Goal: Information Seeking & Learning: Find specific fact

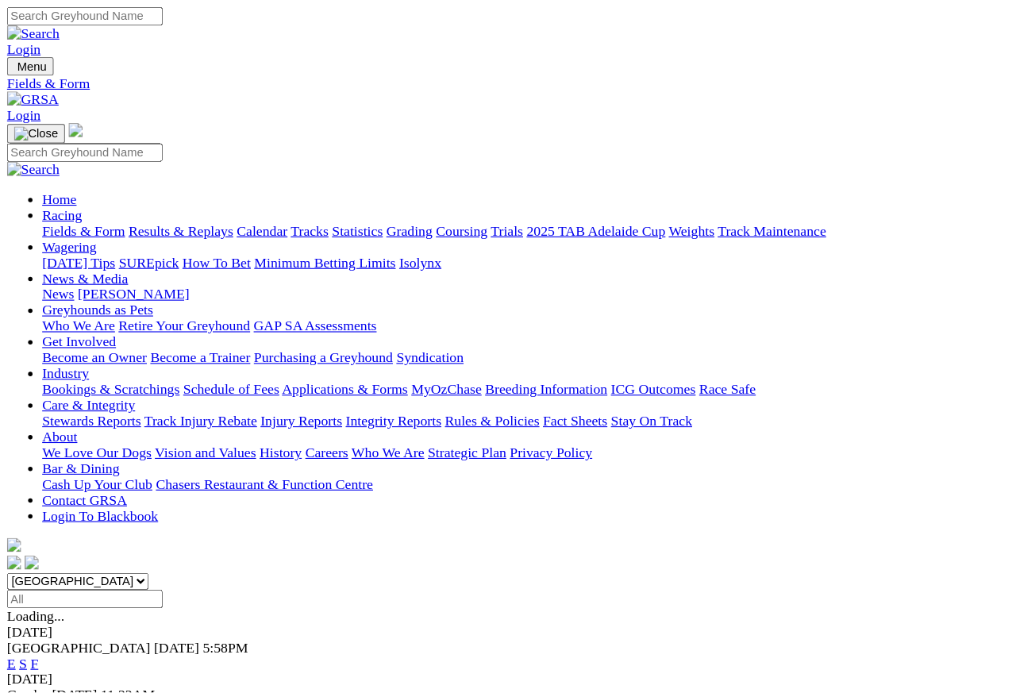
scroll to position [6, 0]
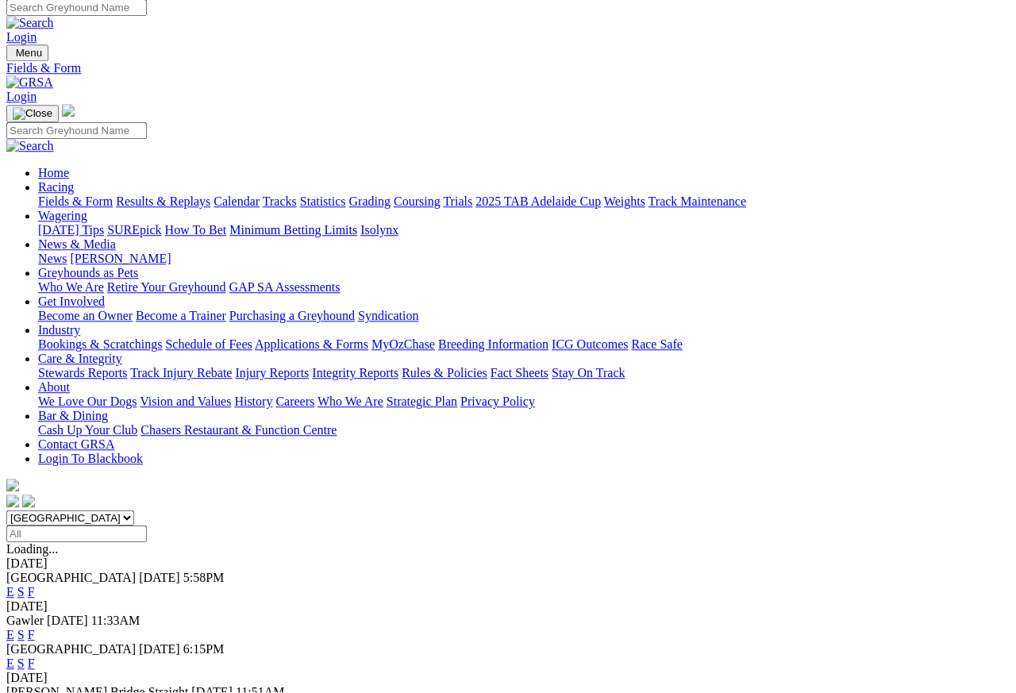
click at [195, 195] on link "Results & Replays" at bounding box center [163, 201] width 94 height 13
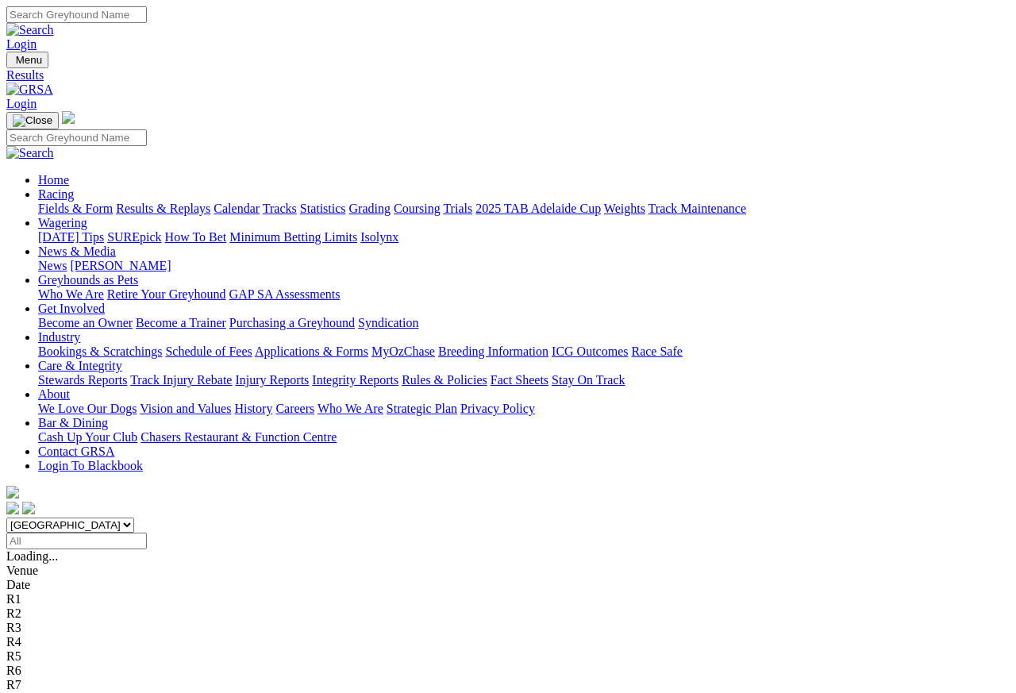
scroll to position [7, 0]
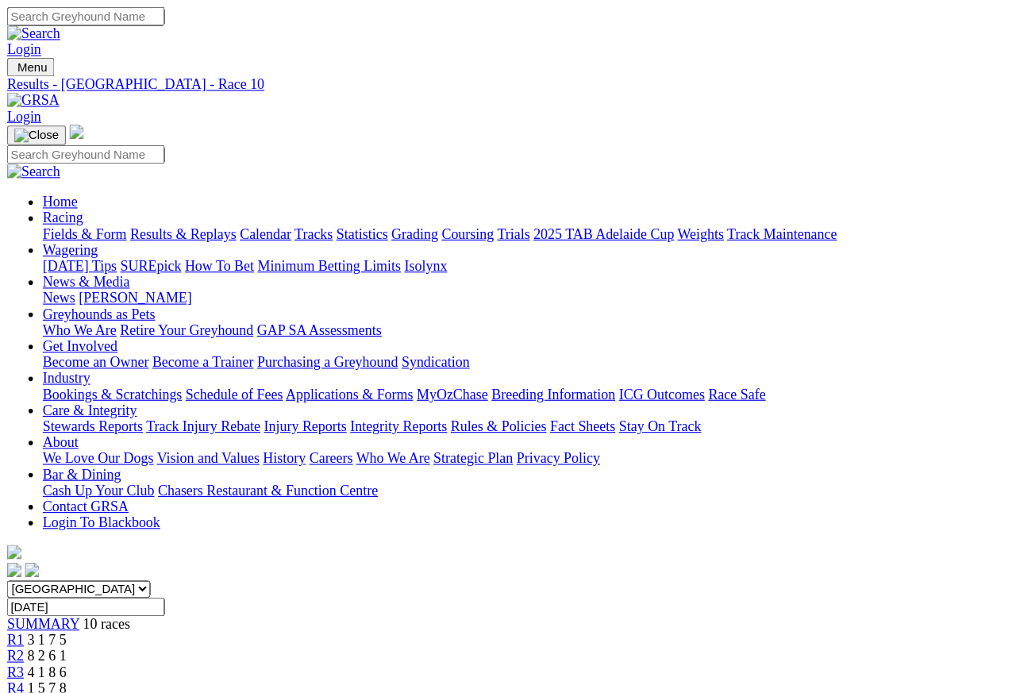
scroll to position [7, 0]
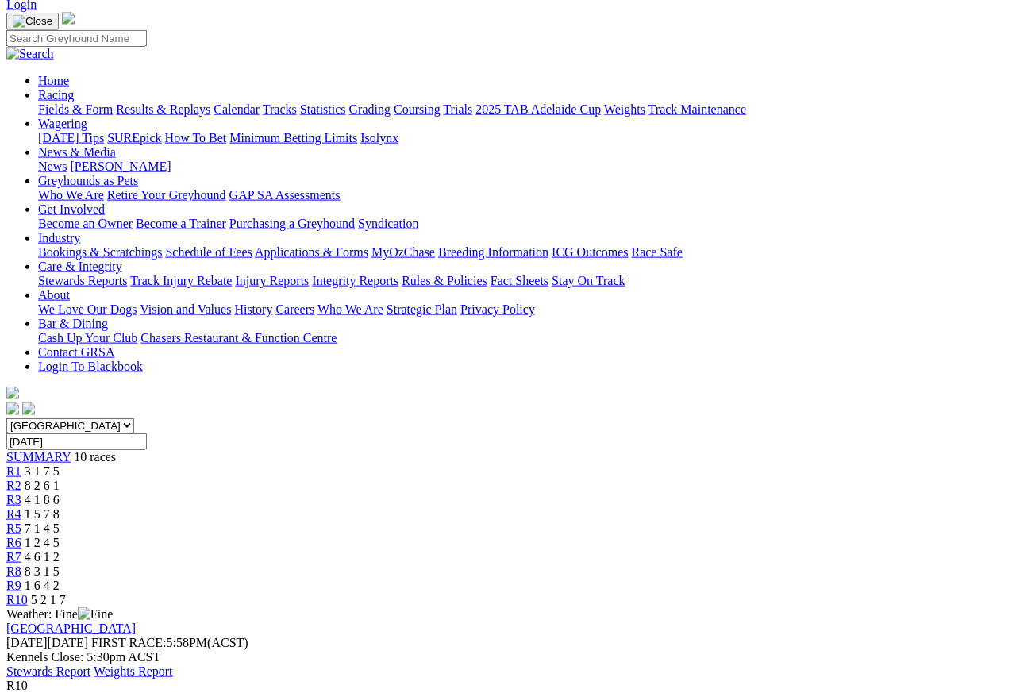
scroll to position [96, 0]
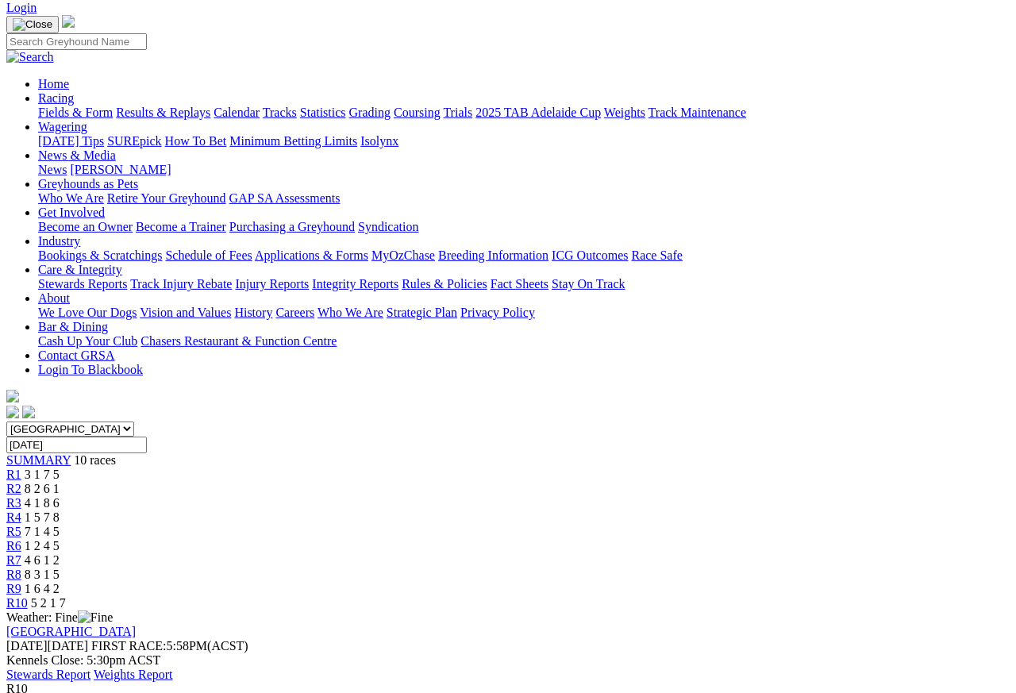
click at [21, 582] on span "R9" at bounding box center [13, 588] width 15 height 13
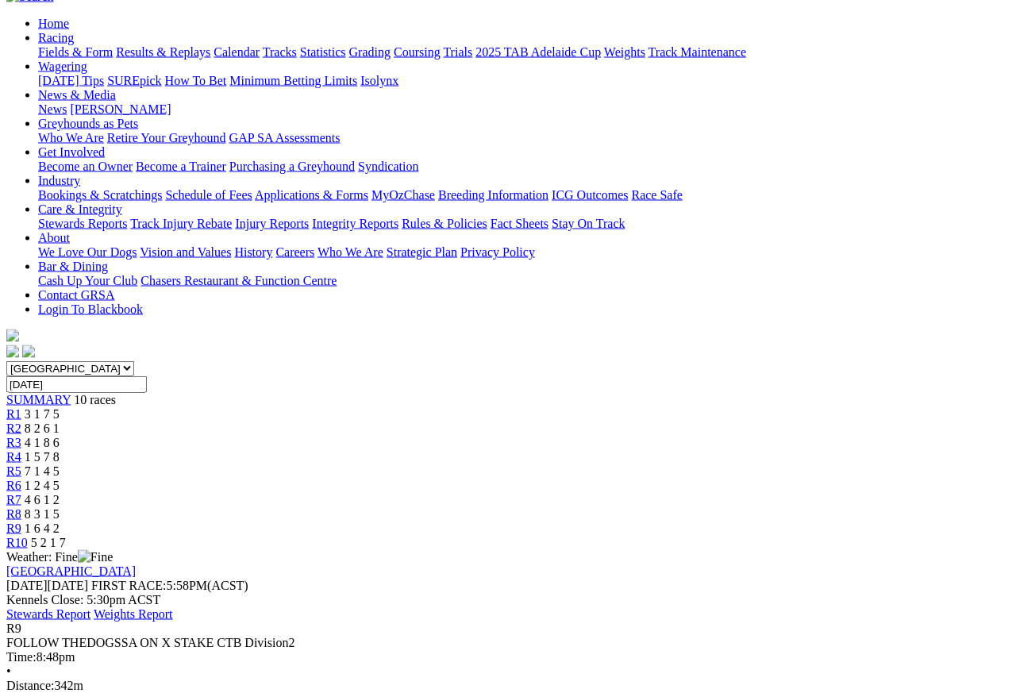
scroll to position [159, 0]
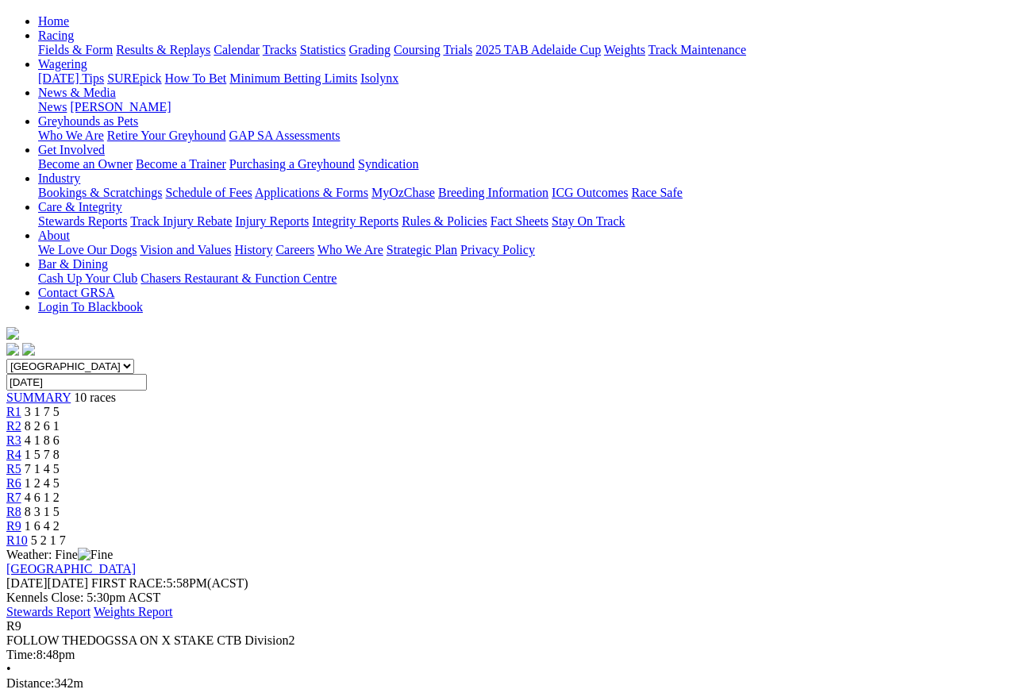
click at [21, 505] on span "R8" at bounding box center [13, 511] width 15 height 13
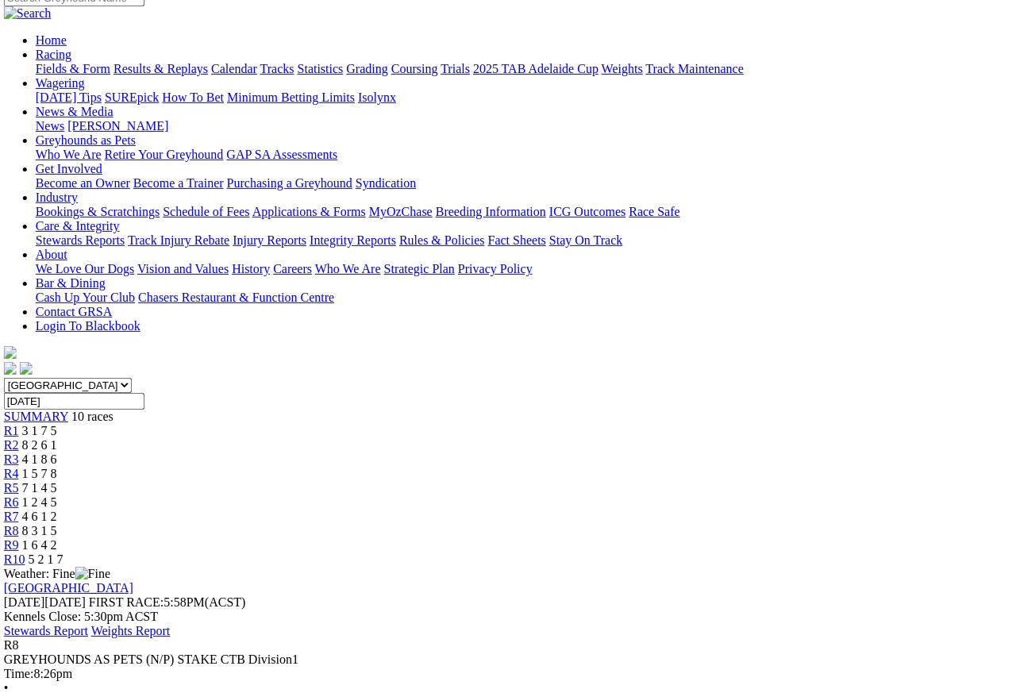
scroll to position [131, 2]
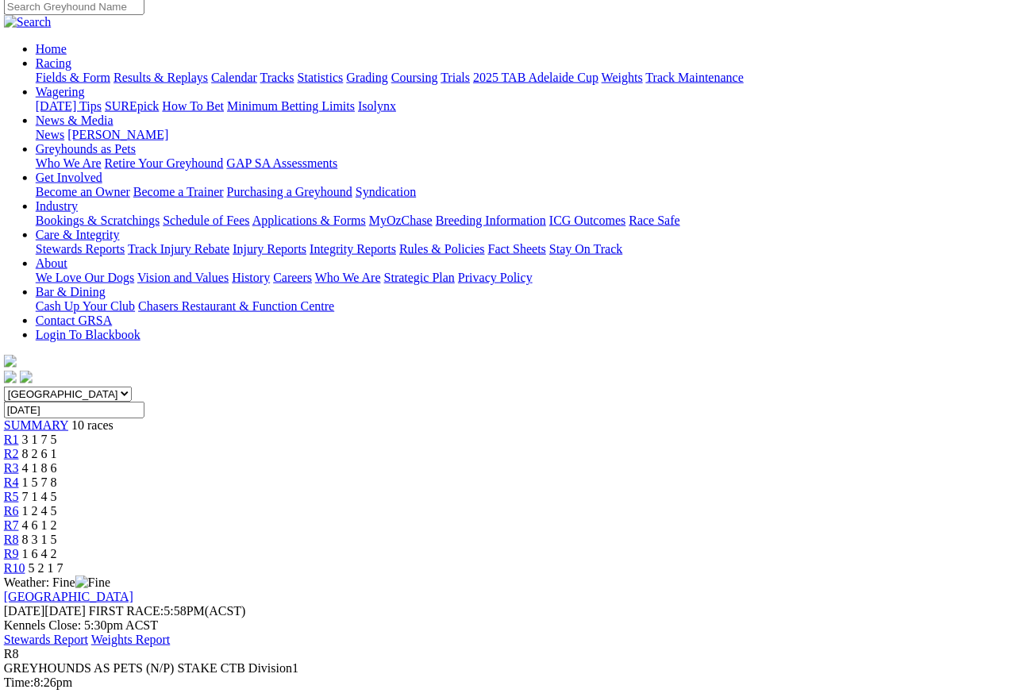
click at [19, 518] on span "R7" at bounding box center [11, 524] width 15 height 13
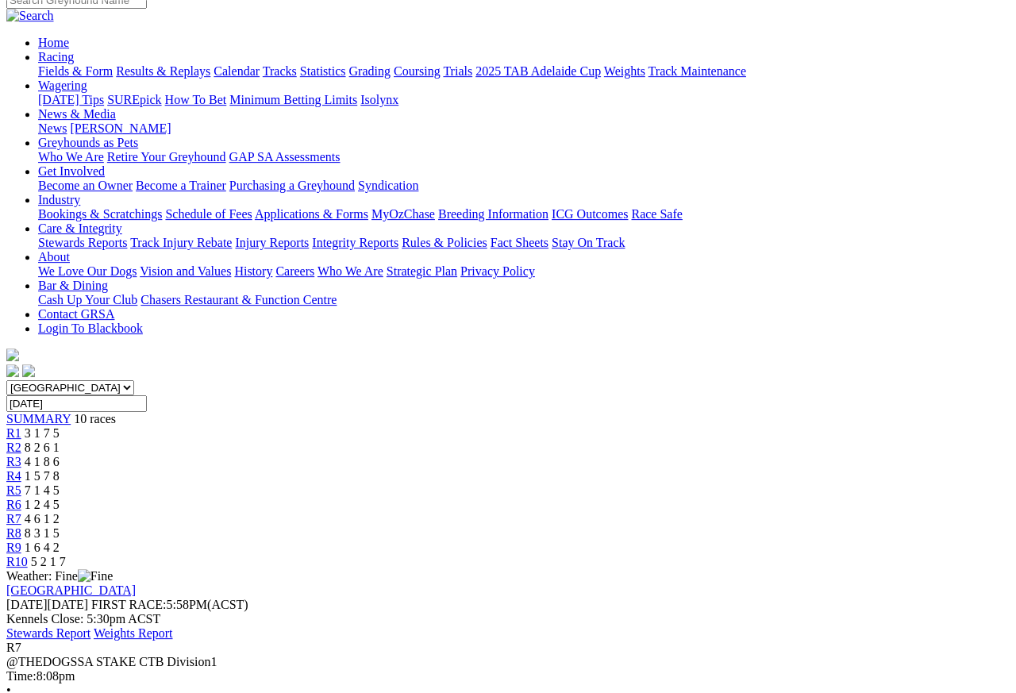
scroll to position [137, 0]
click at [21, 498] on span "R6" at bounding box center [13, 504] width 15 height 13
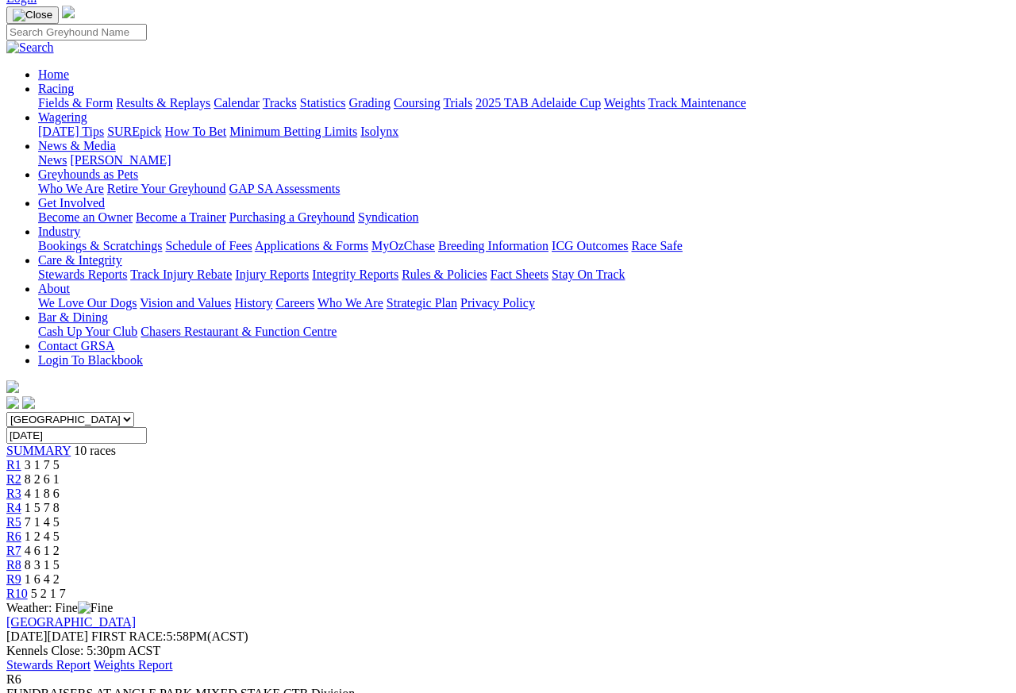
scroll to position [105, 0]
click at [21, 516] on link "R5" at bounding box center [13, 522] width 15 height 13
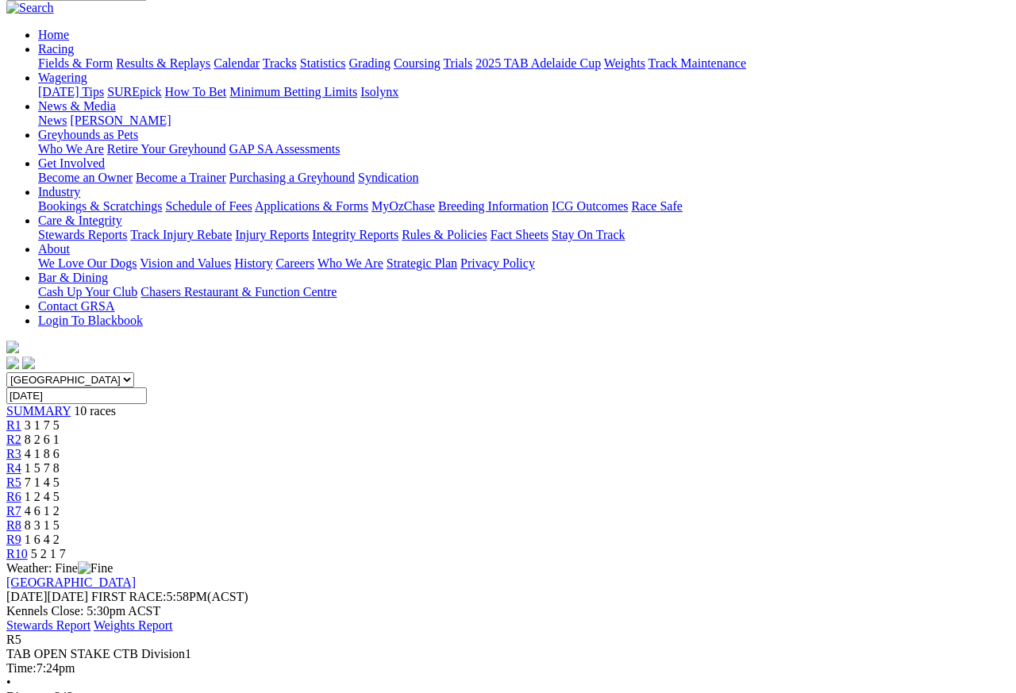
scroll to position [145, 0]
click at [21, 462] on link "R4" at bounding box center [13, 468] width 15 height 13
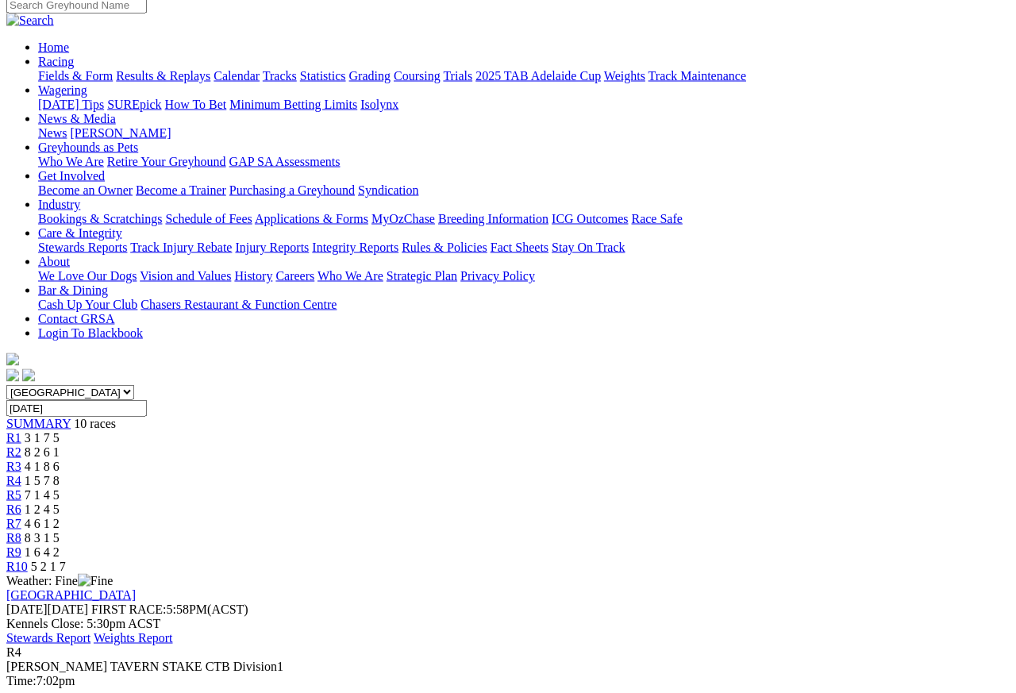
scroll to position [133, 0]
click at [21, 460] on span "R3" at bounding box center [13, 466] width 15 height 13
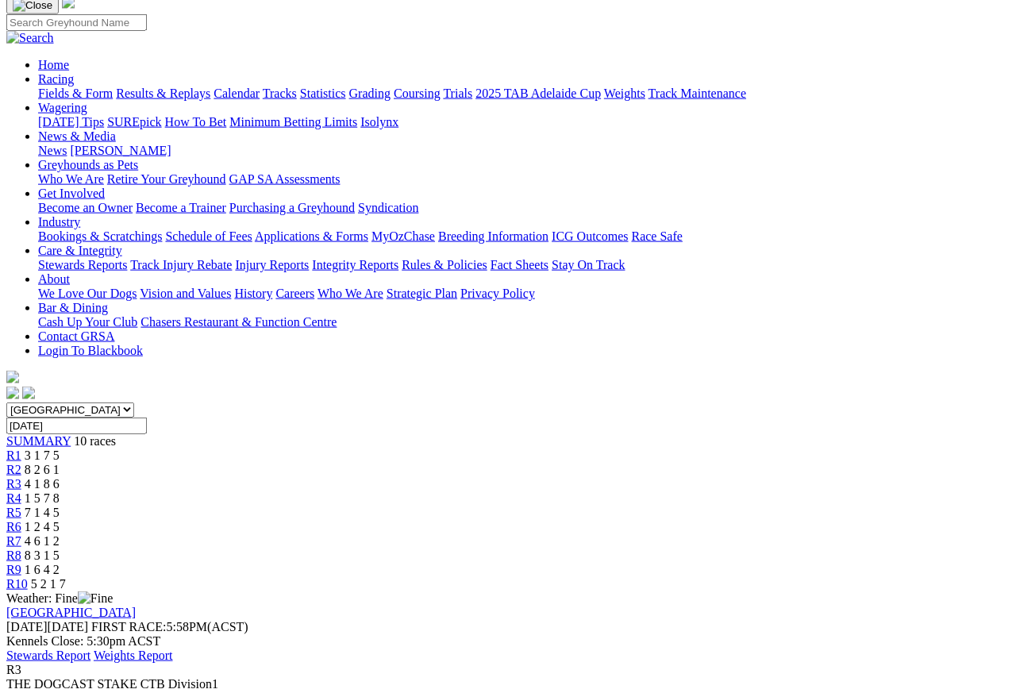
scroll to position [114, 0]
click at [21, 464] on span "R2" at bounding box center [13, 470] width 15 height 13
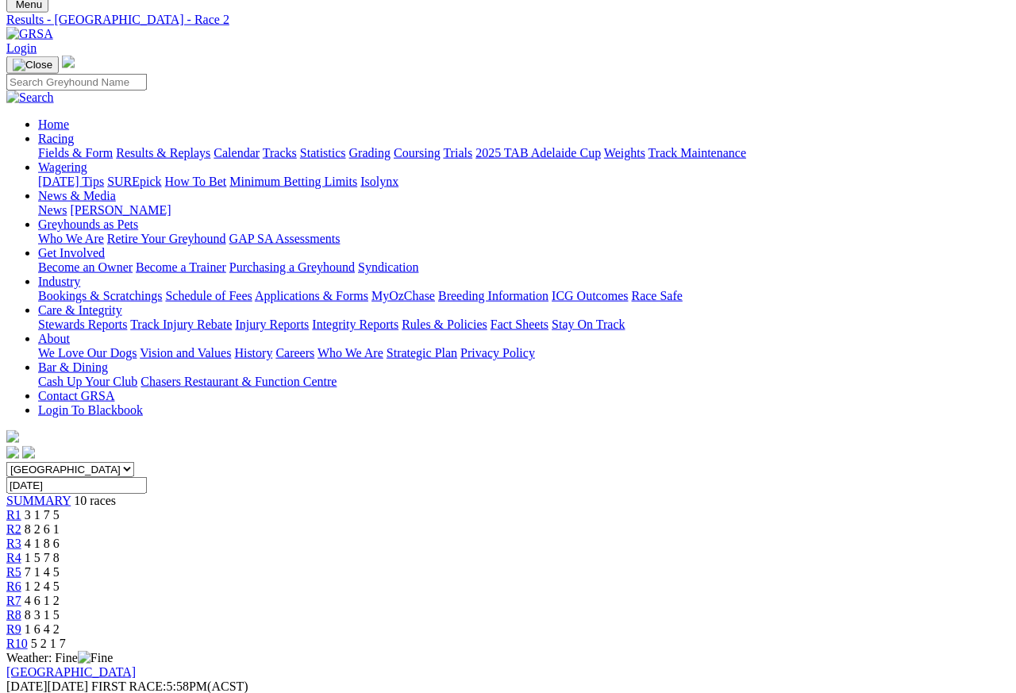
scroll to position [44, 0]
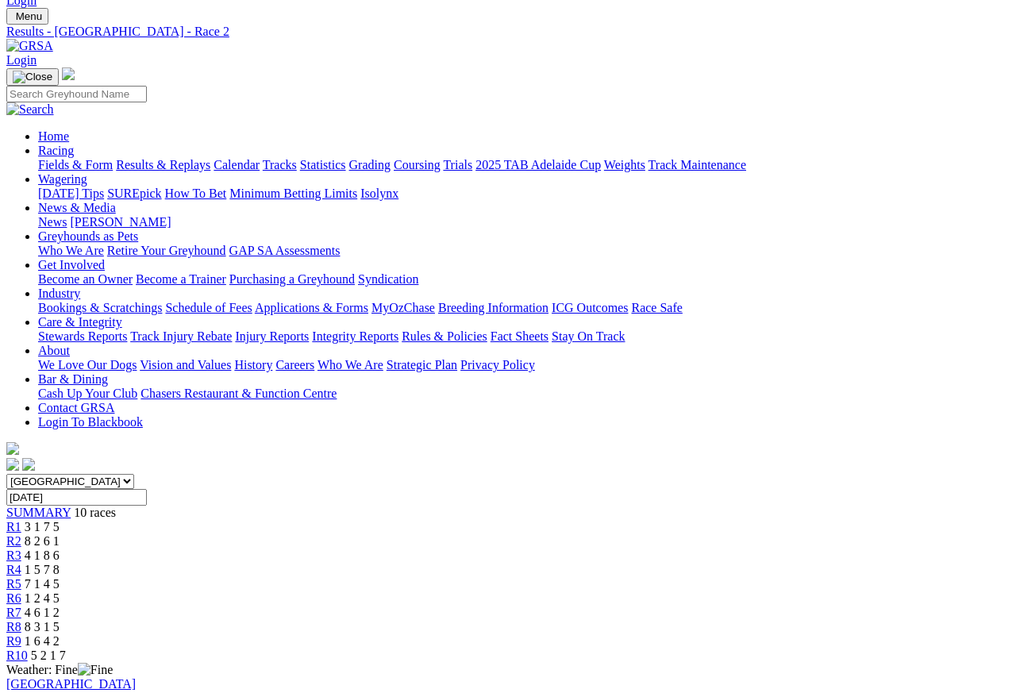
click at [21, 520] on link "R1" at bounding box center [13, 526] width 15 height 13
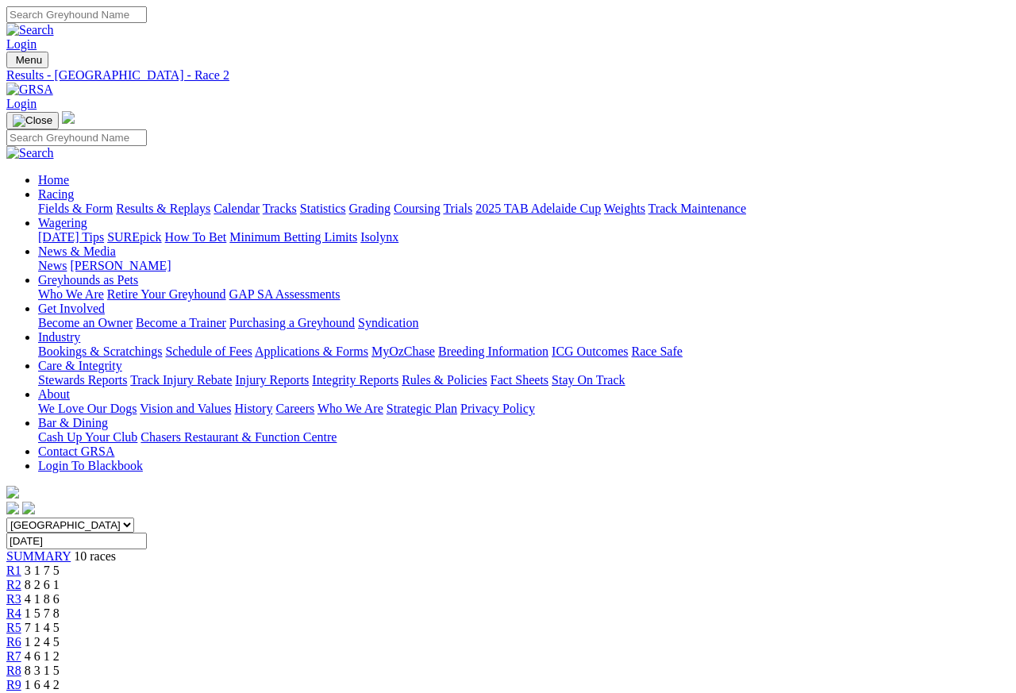
scroll to position [7, 0]
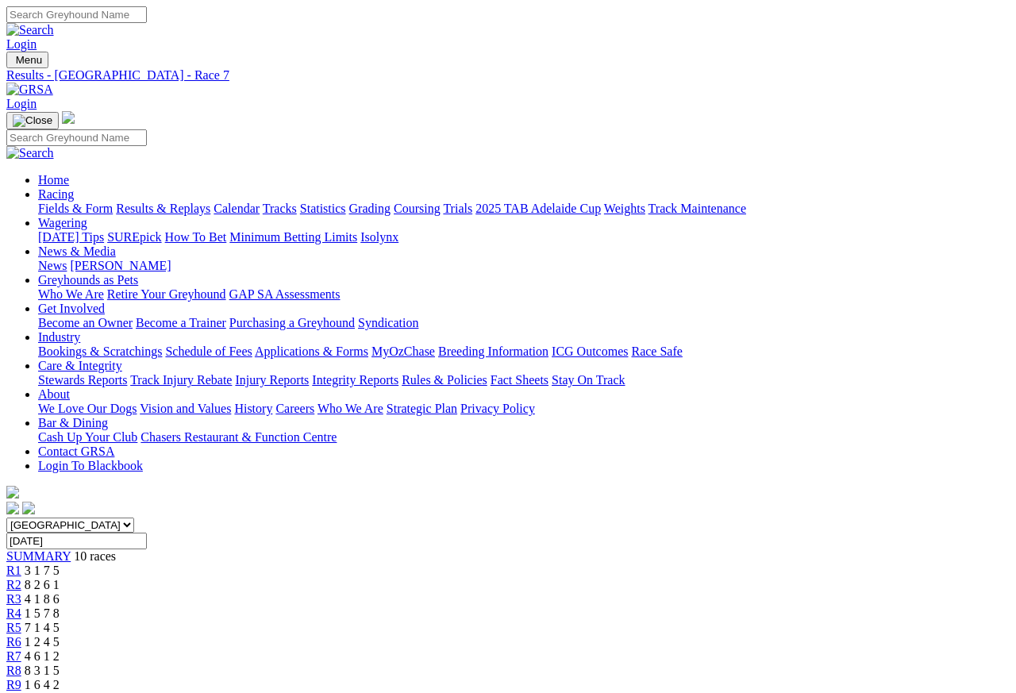
scroll to position [7, 0]
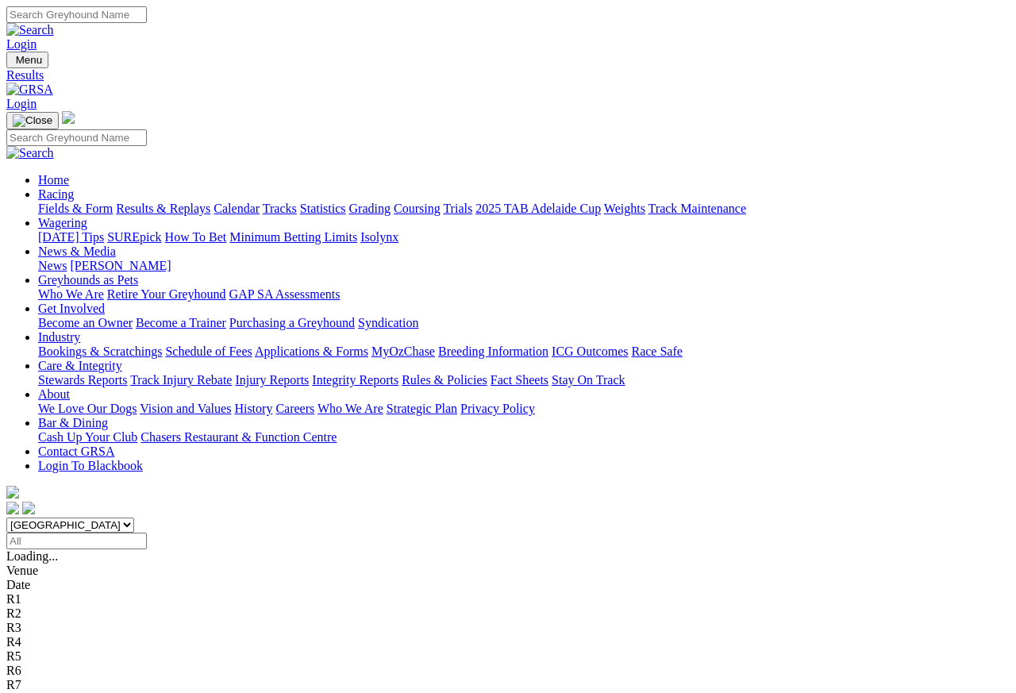
scroll to position [7, 0]
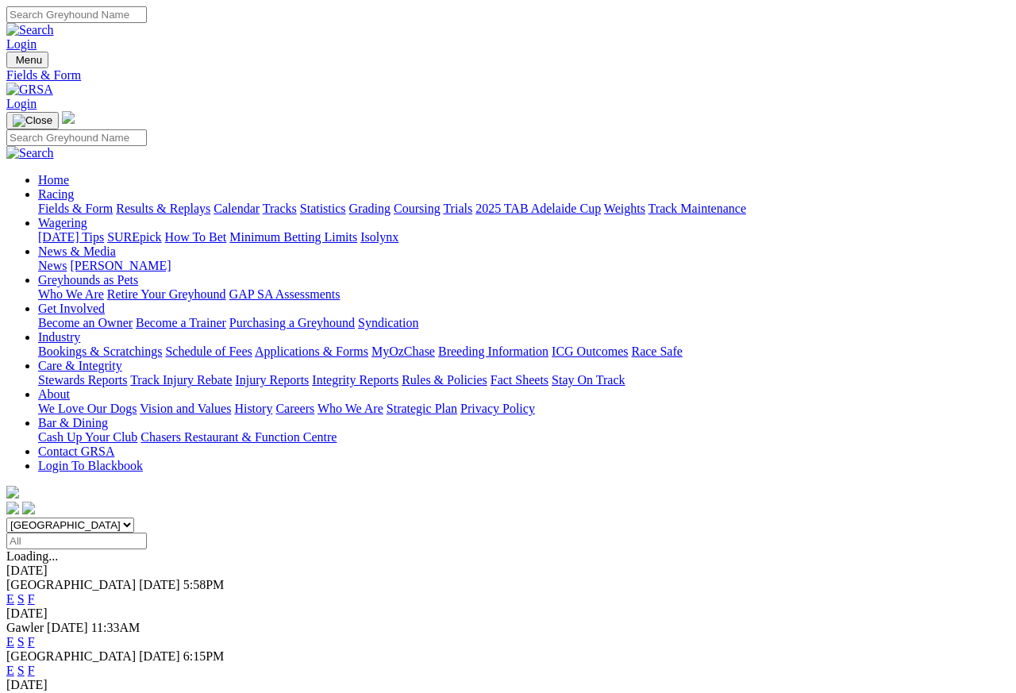
scroll to position [7, 0]
